Goal: Find contact information: Find contact information

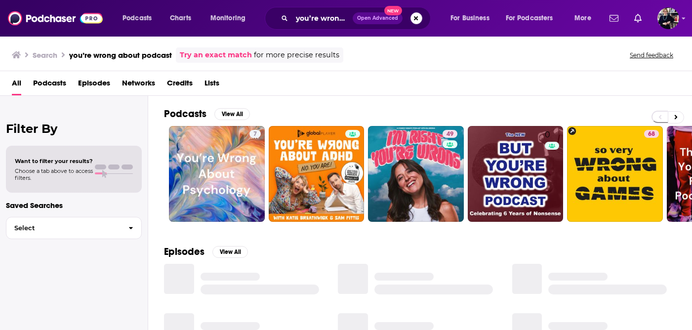
click at [417, 19] on button "Search podcasts, credits, & more..." at bounding box center [417, 18] width 12 height 12
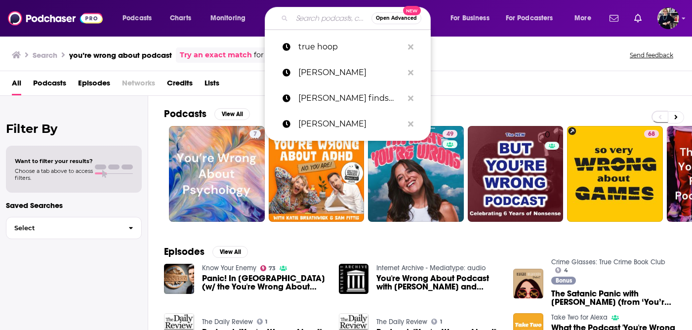
paste input "All-In Podcast"
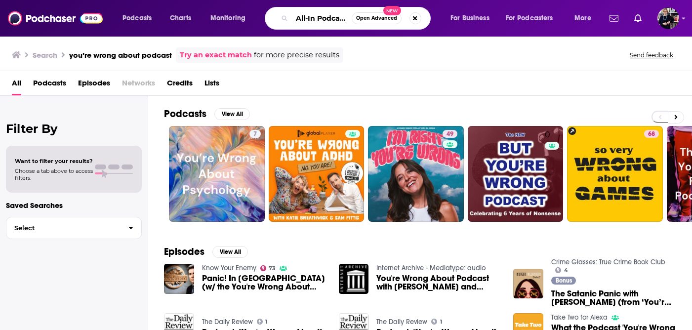
type input "All-In Podcast"
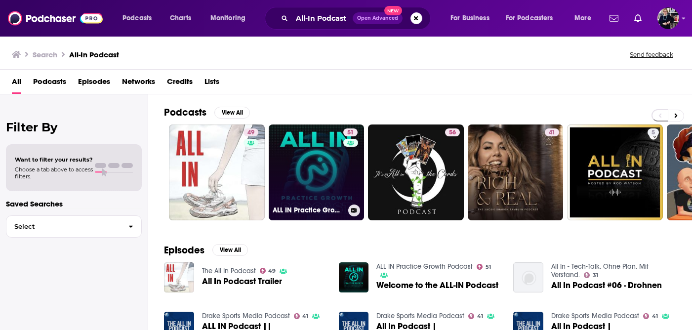
click at [307, 154] on link "51 ALL IN Practice Growth Podcast" at bounding box center [317, 172] width 96 height 96
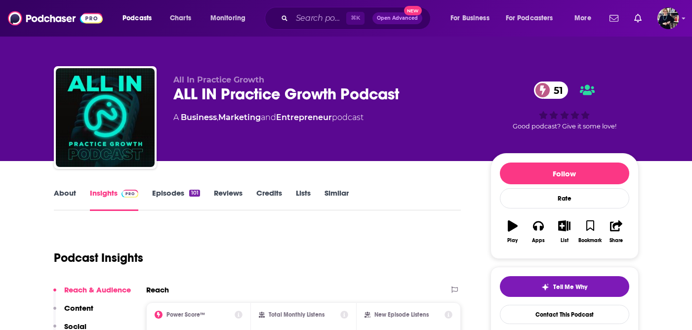
click at [65, 198] on link "About" at bounding box center [65, 199] width 22 height 23
click at [306, 15] on input "Search podcasts, credits, & more..." at bounding box center [319, 18] width 54 height 16
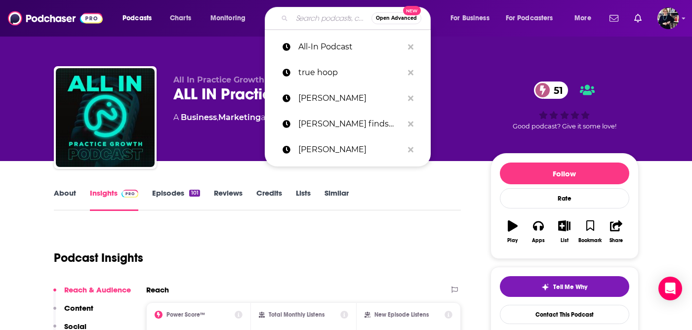
paste input "All-In Podcast"
type input "All-In Podcast"
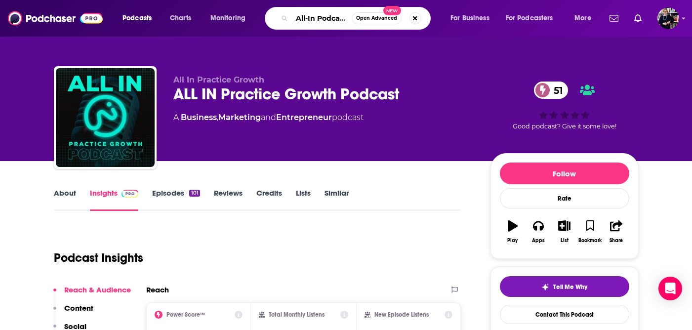
scroll to position [0, 1]
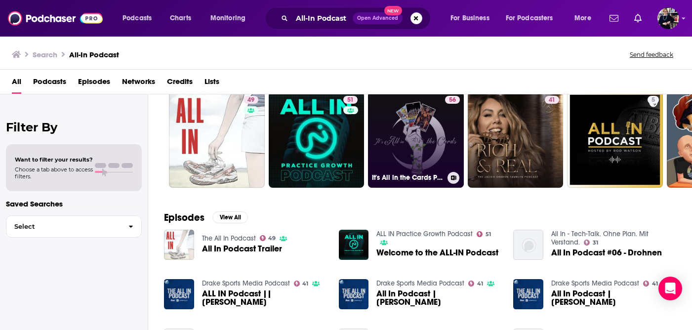
scroll to position [37, 0]
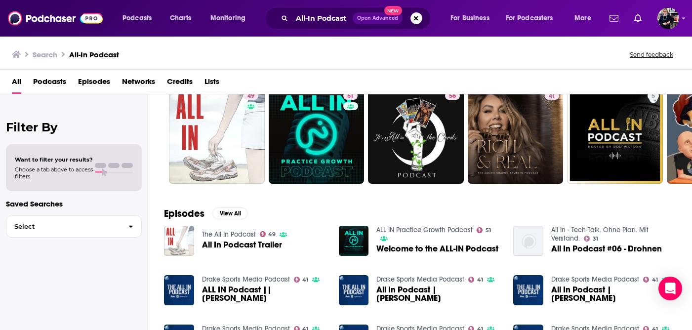
click at [411, 245] on span "Welcome to the ALL-IN Podcast" at bounding box center [437, 249] width 122 height 8
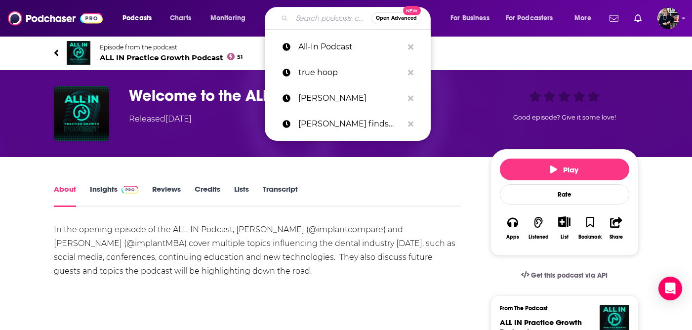
click at [315, 17] on input "Search podcasts, credits, & more..." at bounding box center [332, 18] width 80 height 16
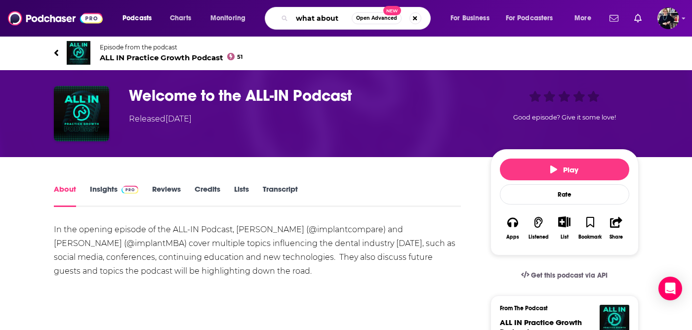
click at [295, 16] on input "what about" at bounding box center [322, 18] width 60 height 16
click at [338, 20] on input "the what about" at bounding box center [322, 18] width 60 height 16
type input "the what about podcast"
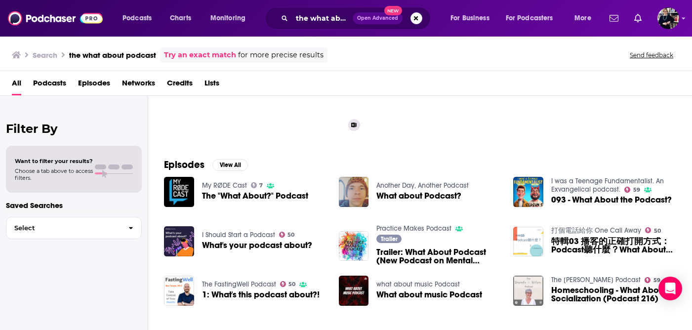
scroll to position [87, 0]
click at [266, 195] on span "The "What About?" Podcast" at bounding box center [255, 195] width 106 height 8
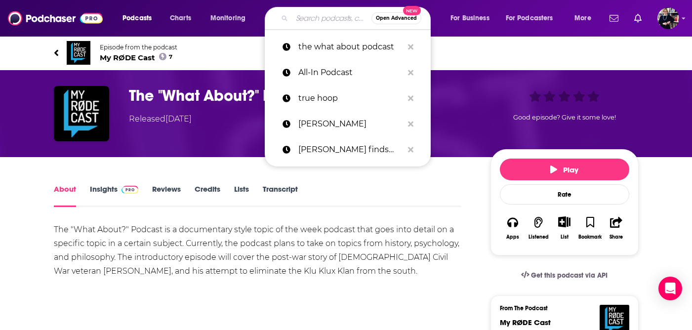
click at [311, 17] on input "Search podcasts, credits, & more..." at bounding box center [332, 18] width 80 height 16
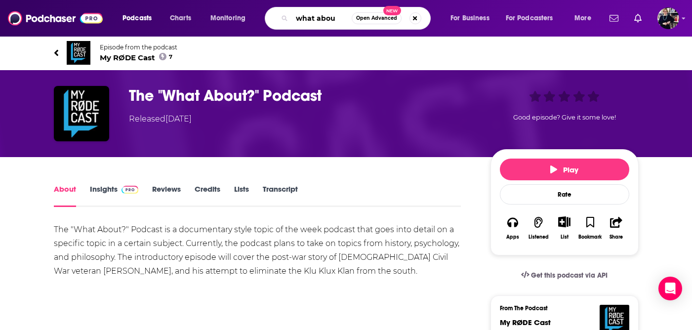
type input "what about"
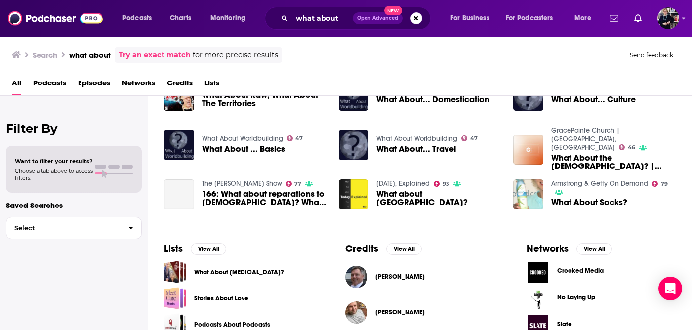
scroll to position [187, 0]
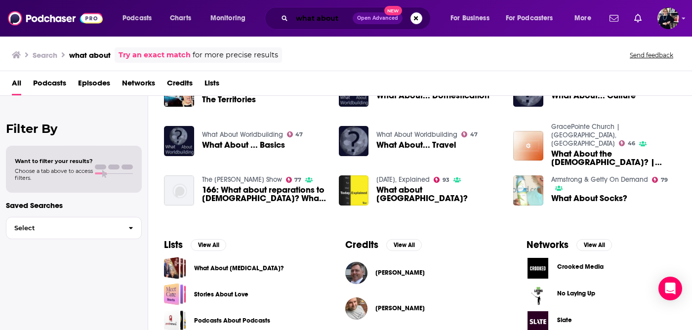
click at [322, 20] on input "what about" at bounding box center [322, 18] width 61 height 16
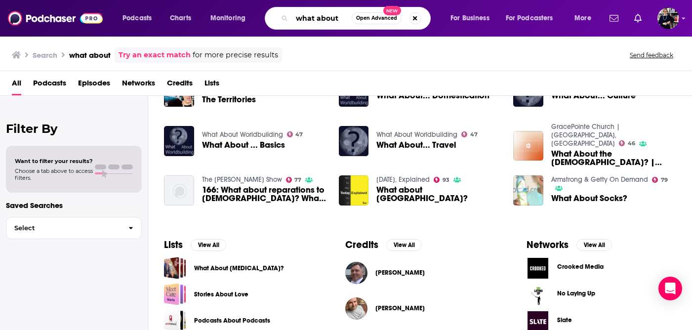
click at [322, 20] on input "what about" at bounding box center [322, 18] width 60 height 16
paste input "Vintage Rock Podcas"
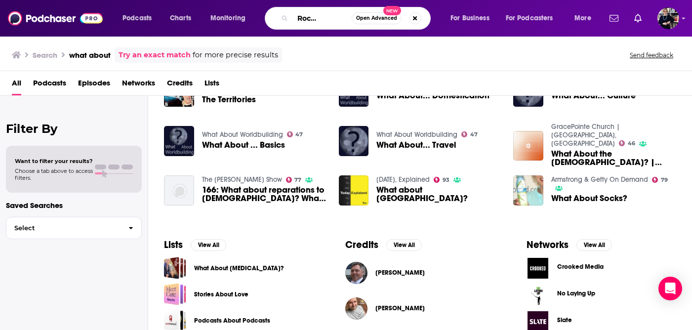
type input "Vintage Rock Podcast"
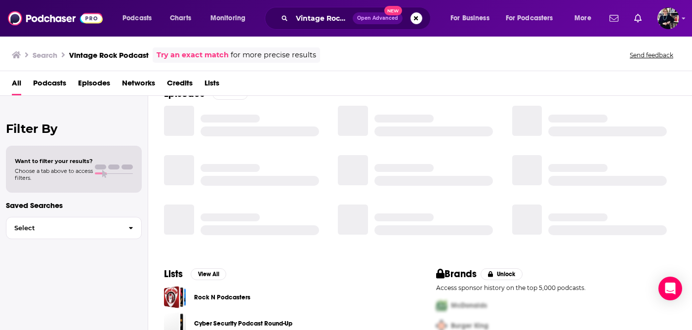
scroll to position [187, 0]
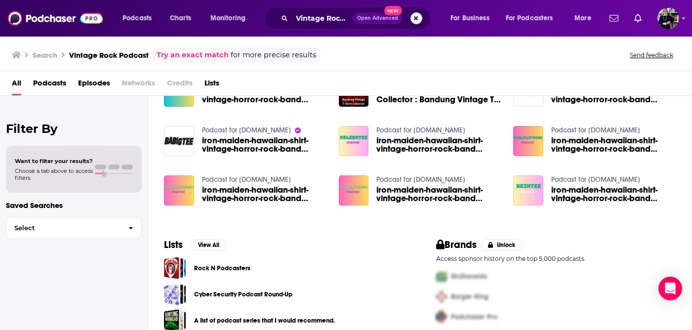
click at [414, 18] on button "Search podcasts, credits, & more..." at bounding box center [417, 18] width 12 height 12
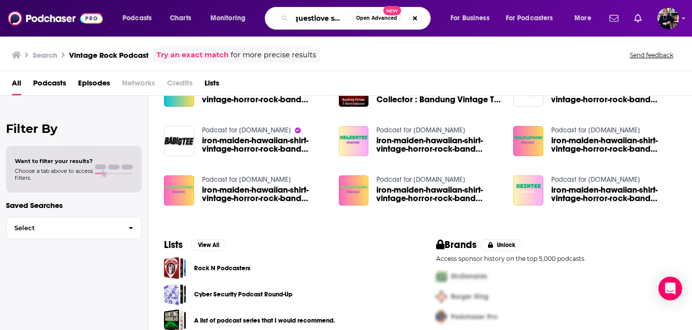
scroll to position [0, 19]
type input "questlove supreme"
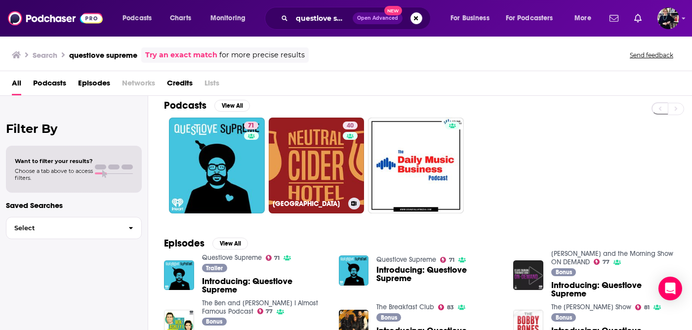
scroll to position [5, 0]
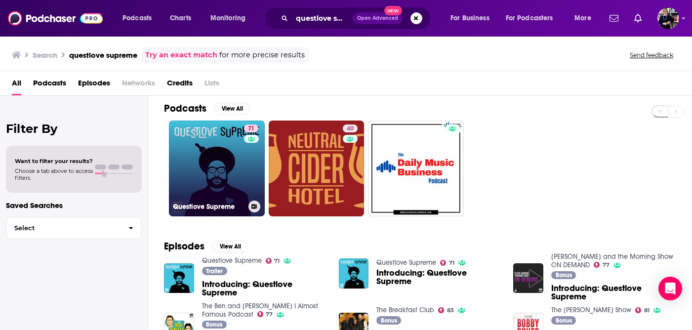
click at [230, 141] on link "71 Questlove Supreme" at bounding box center [217, 169] width 96 height 96
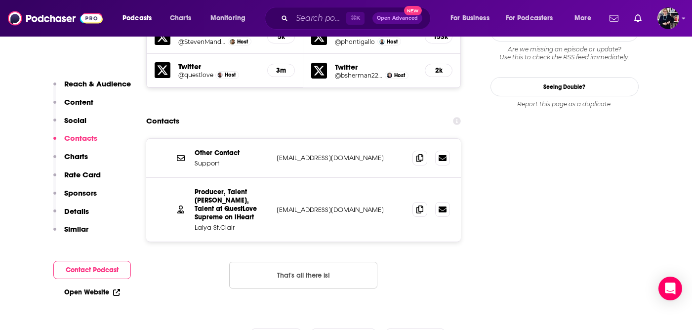
scroll to position [1050, 0]
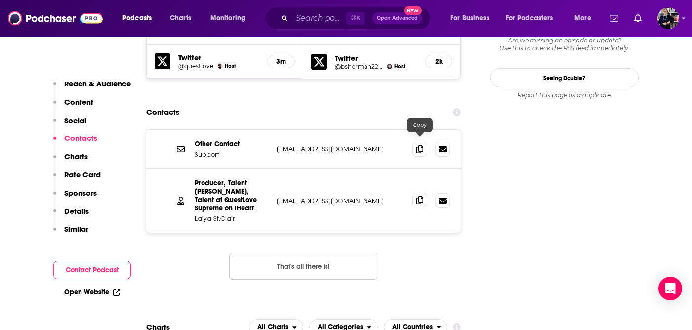
click at [422, 196] on icon at bounding box center [419, 200] width 7 height 8
drag, startPoint x: 235, startPoint y: 162, endPoint x: 193, endPoint y: 162, distance: 41.5
click at [193, 169] on div "Producer, Talent [PERSON_NAME], Talent at QuestLove Supreme on iHeart Laiya St.…" at bounding box center [303, 201] width 315 height 64
copy p "Laiya St.Clair"
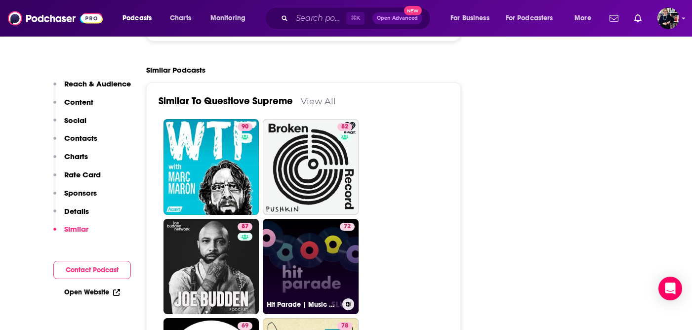
scroll to position [2367, 0]
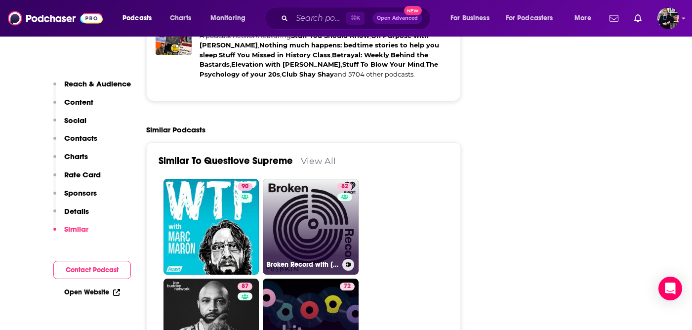
click at [298, 179] on link "82 Broken Record with [PERSON_NAME], [PERSON_NAME], [PERSON_NAME] and [PERSON_N…" at bounding box center [311, 227] width 96 height 96
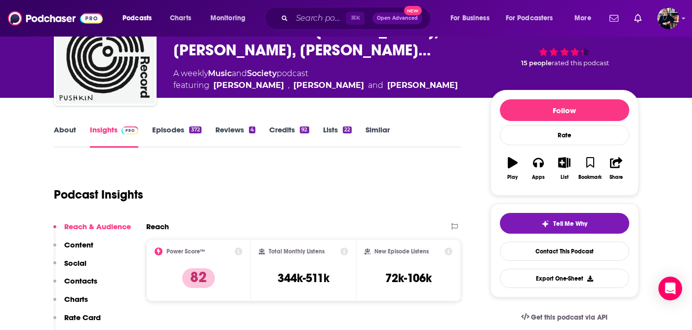
scroll to position [59, 0]
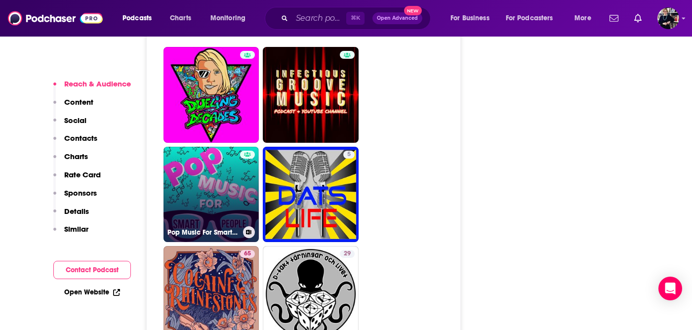
scroll to position [4125, 0]
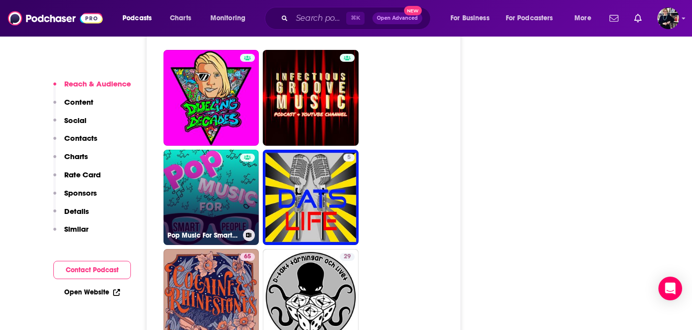
click at [232, 150] on link "Pop Music For Smart People" at bounding box center [212, 198] width 96 height 96
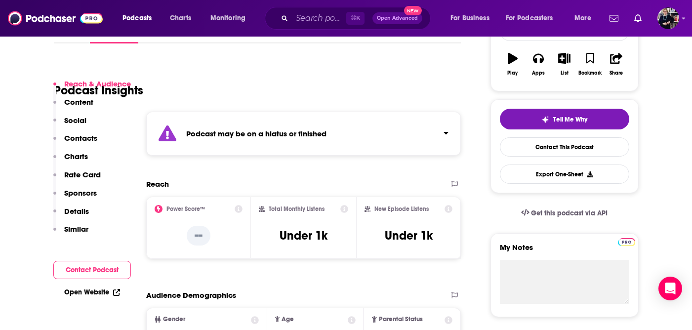
scroll to position [216, 0]
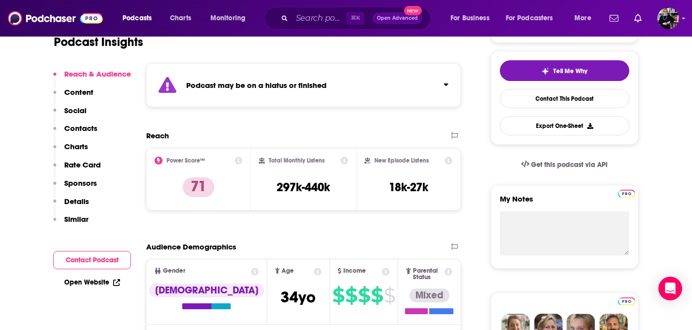
type input "[URL][DOMAIN_NAME]"
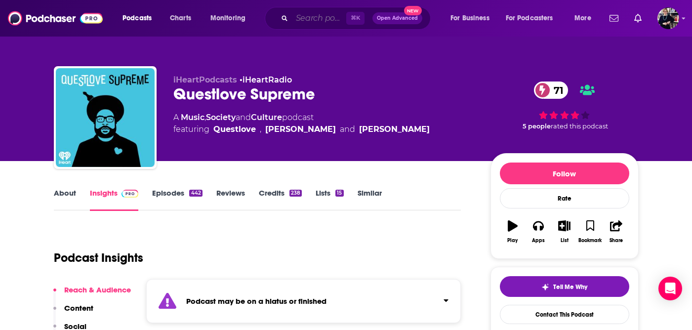
click at [305, 18] on input "Search podcasts, credits, & more..." at bounding box center [319, 18] width 54 height 16
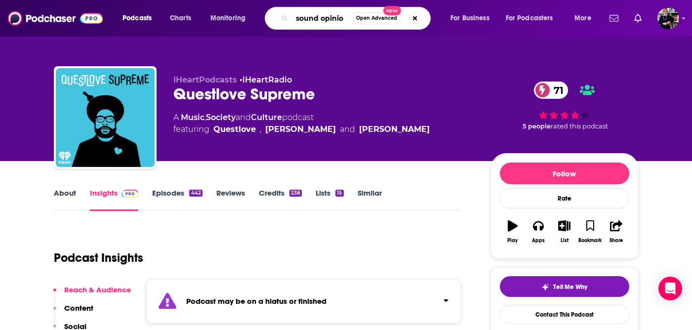
type input "sound opinion"
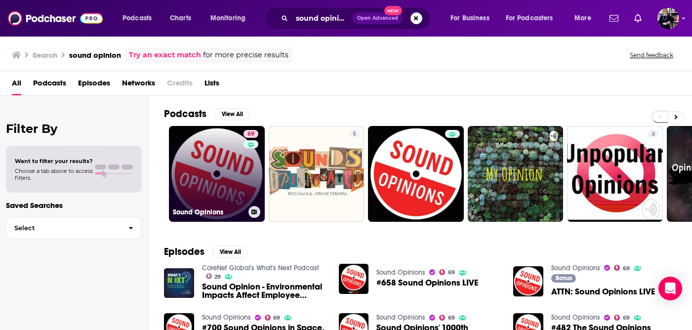
click at [237, 165] on link "69 Sound Opinions" at bounding box center [217, 174] width 96 height 96
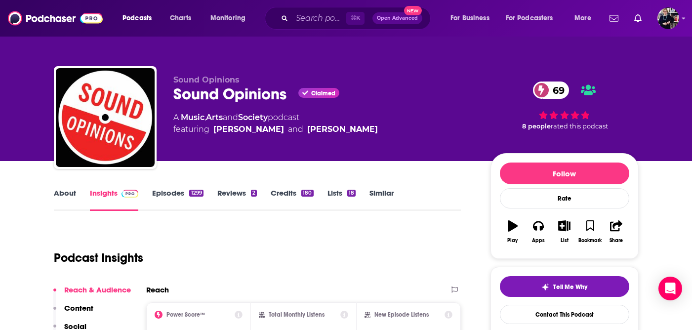
click at [64, 196] on link "About" at bounding box center [65, 199] width 22 height 23
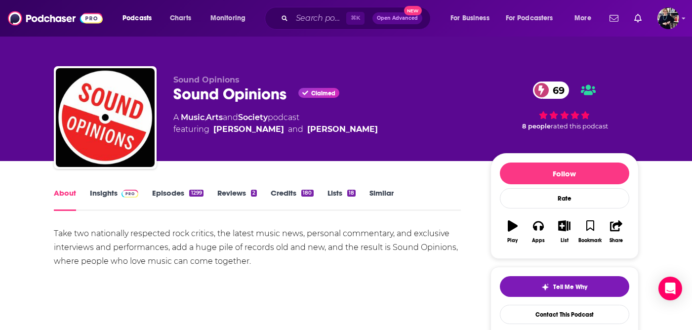
click at [159, 196] on link "Episodes 1299" at bounding box center [177, 199] width 51 height 23
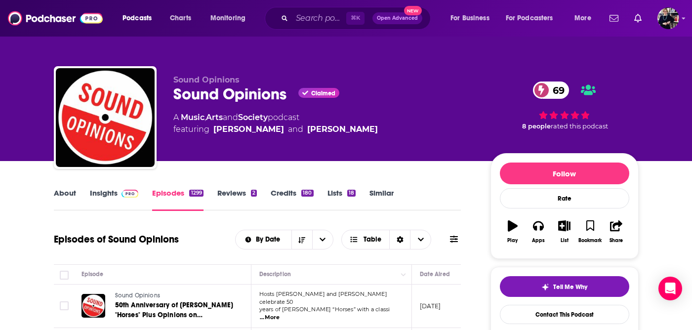
click at [109, 193] on link "Insights" at bounding box center [114, 199] width 49 height 23
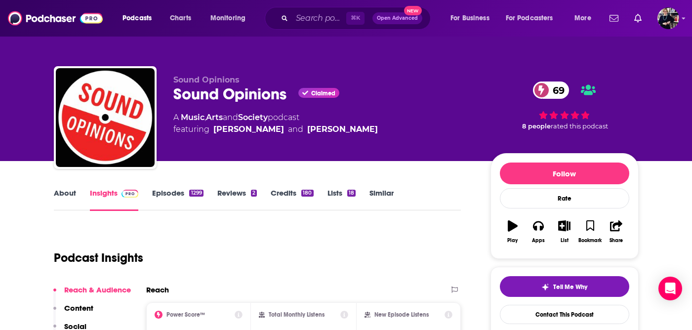
click at [67, 197] on link "About" at bounding box center [65, 199] width 22 height 23
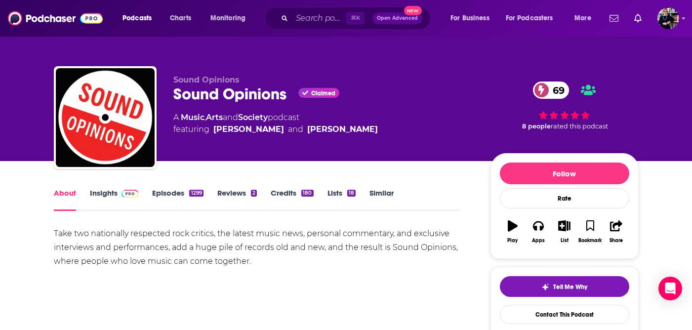
click at [106, 199] on link "Insights" at bounding box center [114, 199] width 49 height 23
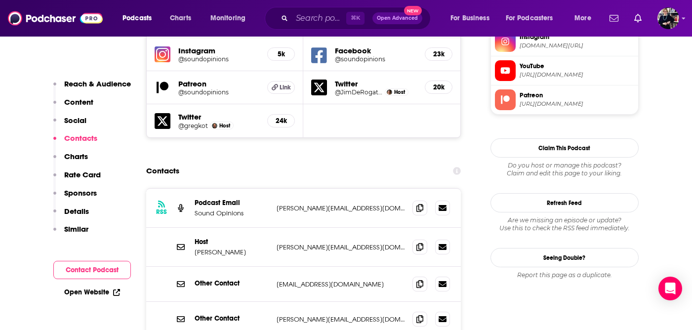
scroll to position [939, 0]
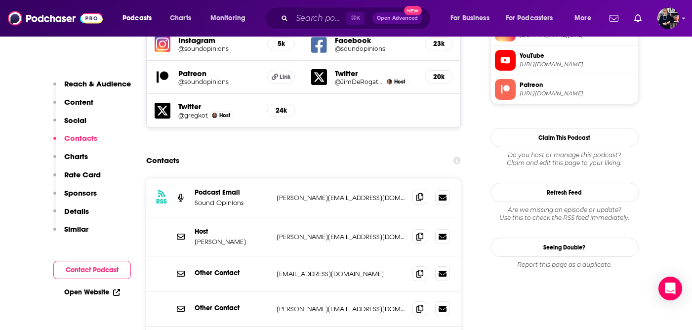
click at [417, 190] on span at bounding box center [419, 197] width 15 height 15
click at [424, 190] on span at bounding box center [419, 197] width 15 height 15
click at [417, 232] on icon at bounding box center [419, 236] width 7 height 8
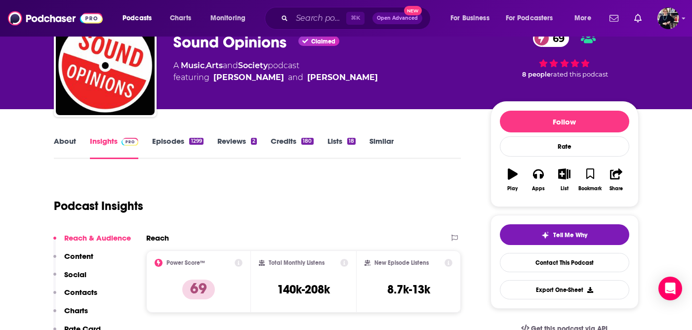
scroll to position [0, 0]
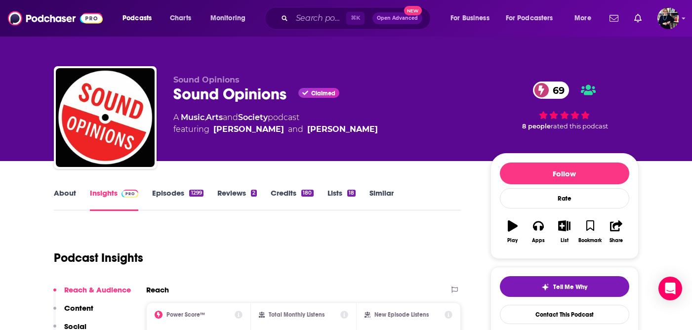
click at [67, 193] on link "About" at bounding box center [65, 199] width 22 height 23
